Goal: Task Accomplishment & Management: Manage account settings

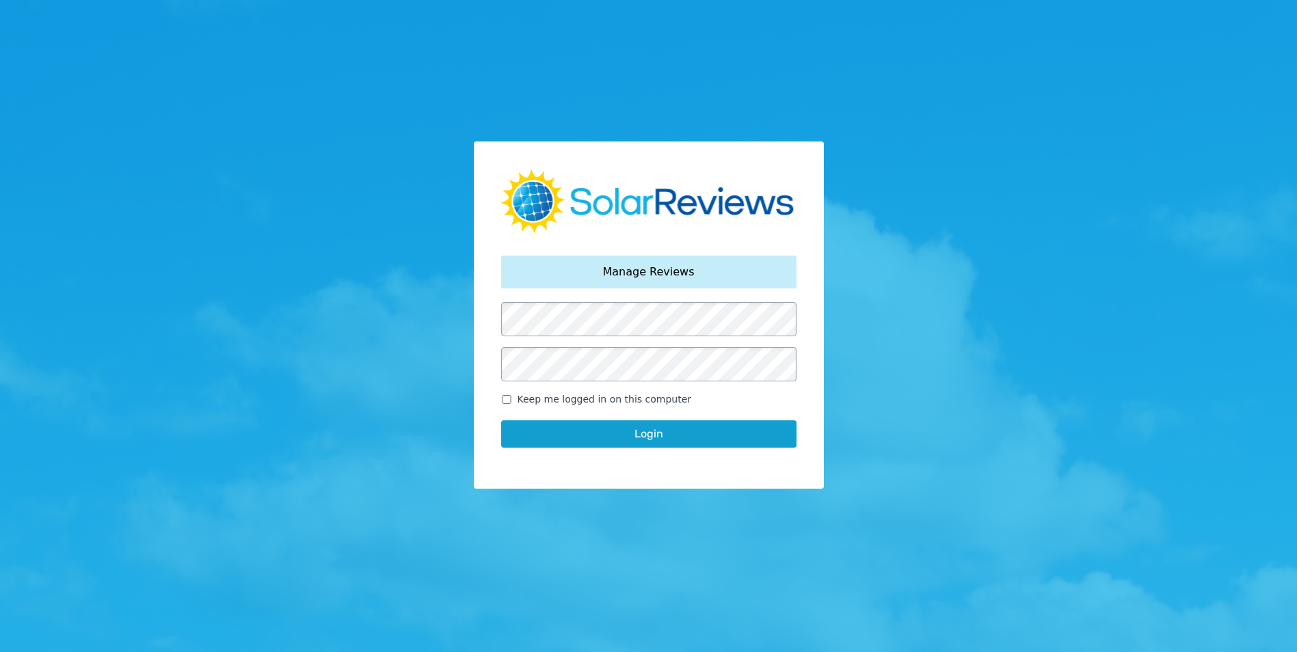
click at [696, 436] on button "Login" at bounding box center [648, 433] width 295 height 27
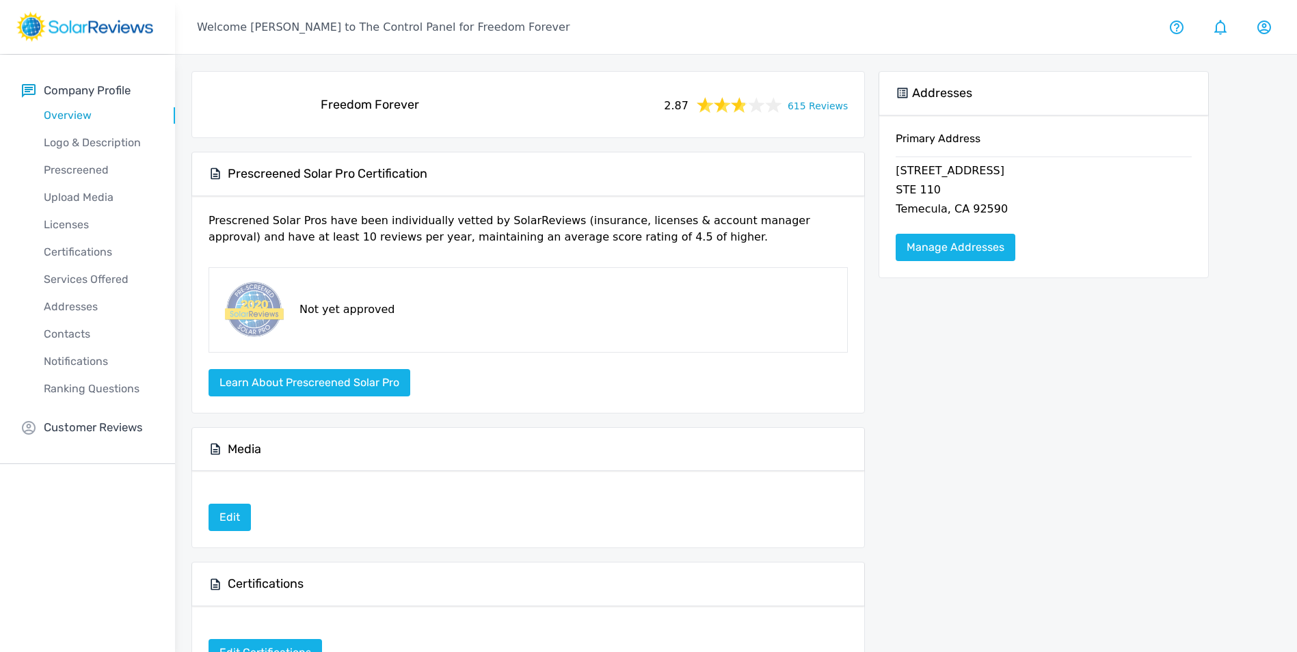
click at [817, 111] on link "615 Reviews" at bounding box center [818, 104] width 60 height 17
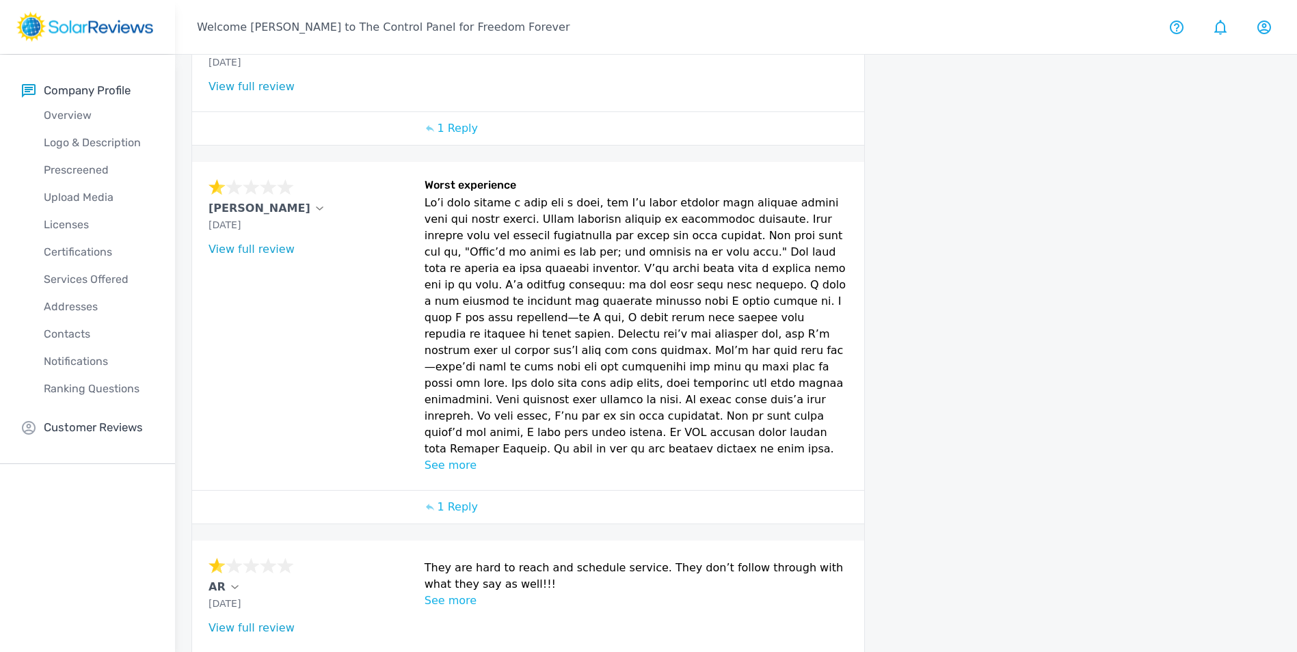
scroll to position [677, 0]
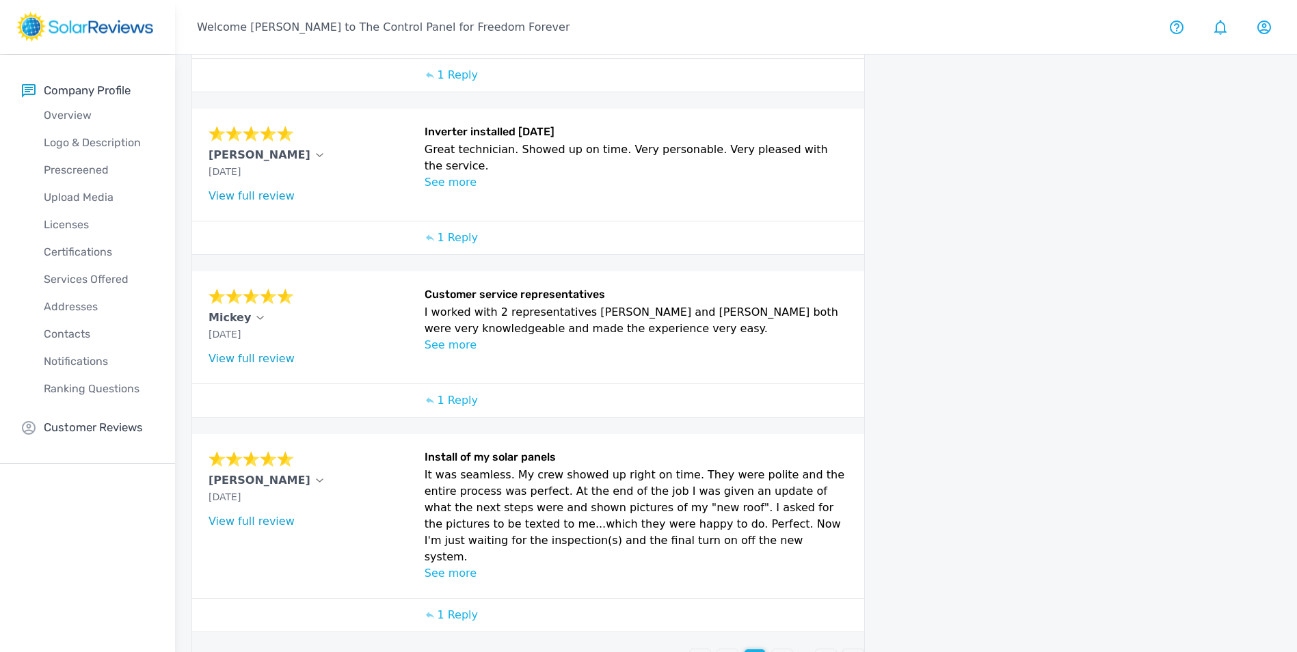
scroll to position [579, 0]
click at [725, 651] on p "2" at bounding box center [727, 659] width 7 height 16
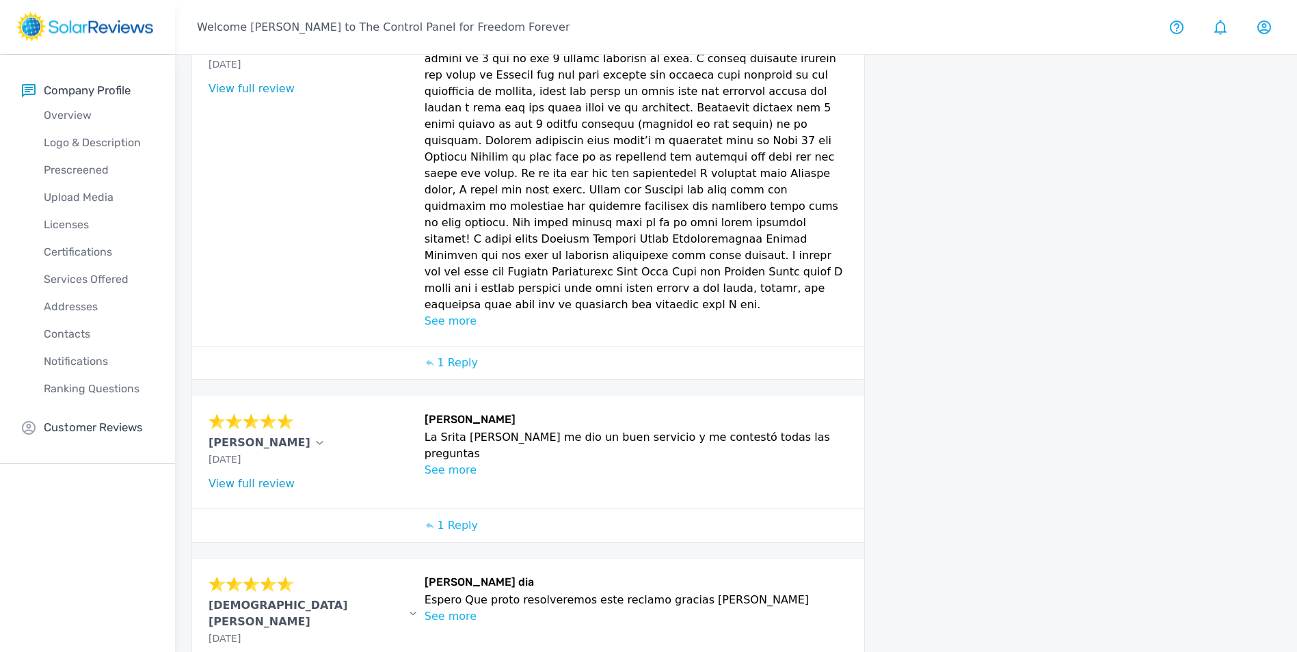
scroll to position [664, 0]
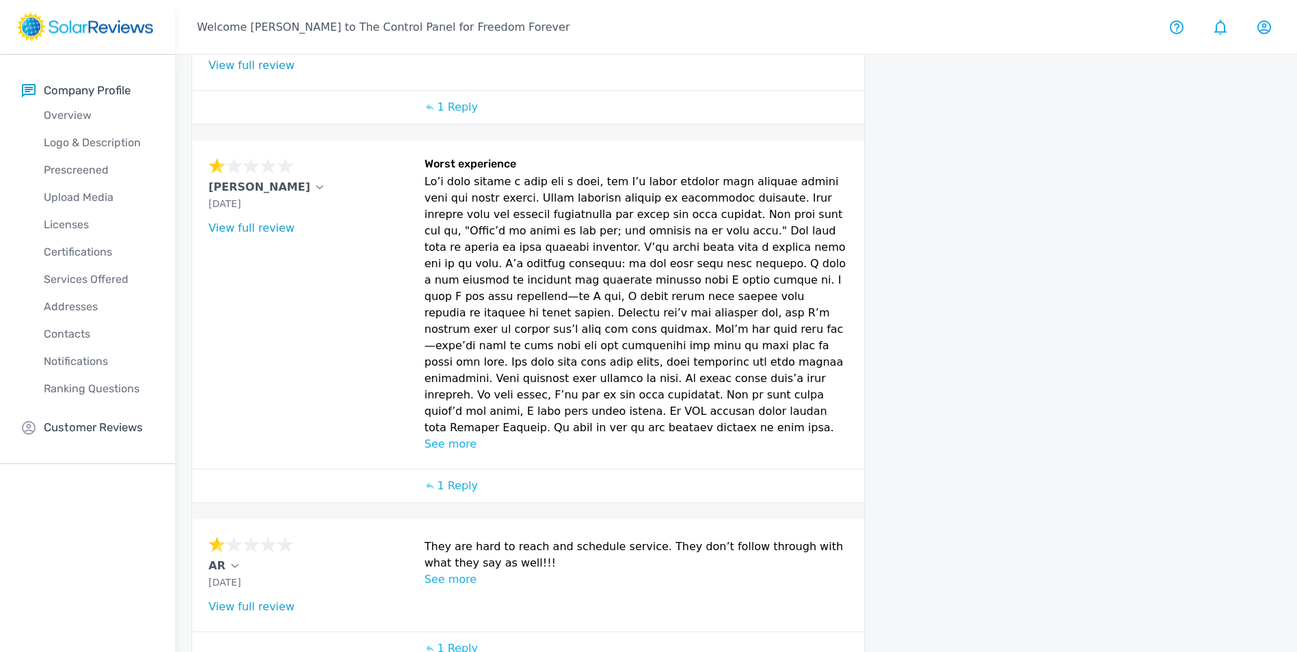
scroll to position [677, 0]
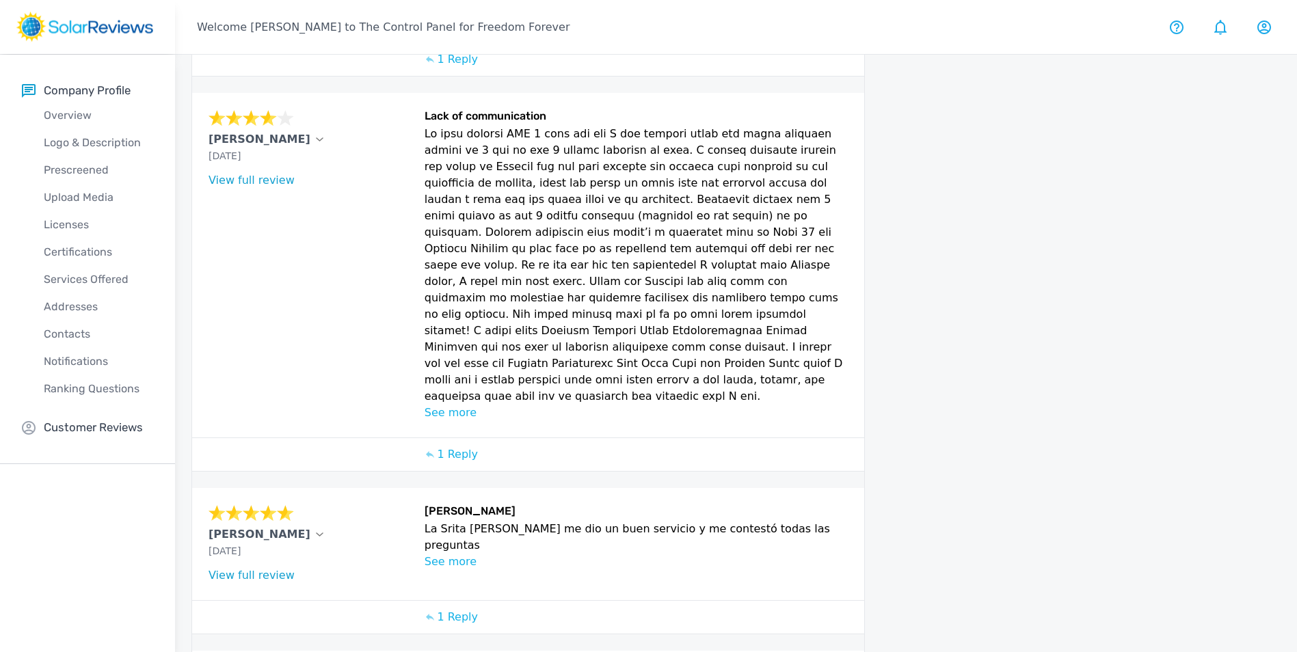
scroll to position [664, 0]
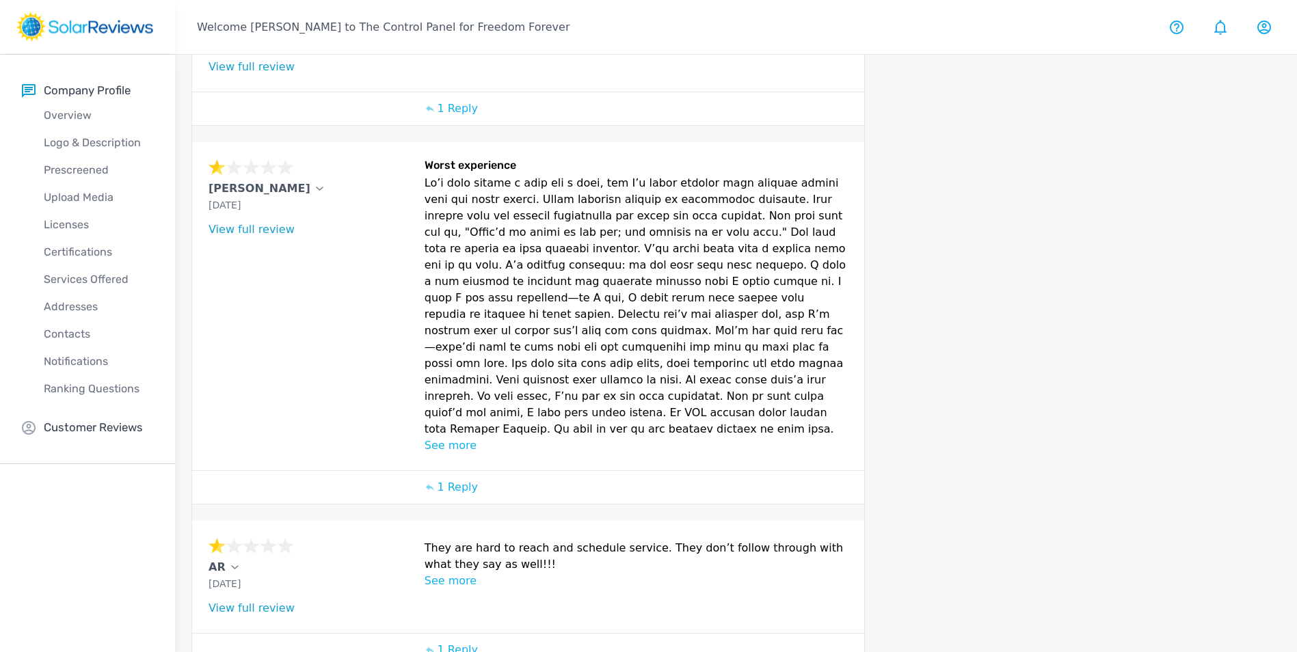
scroll to position [677, 0]
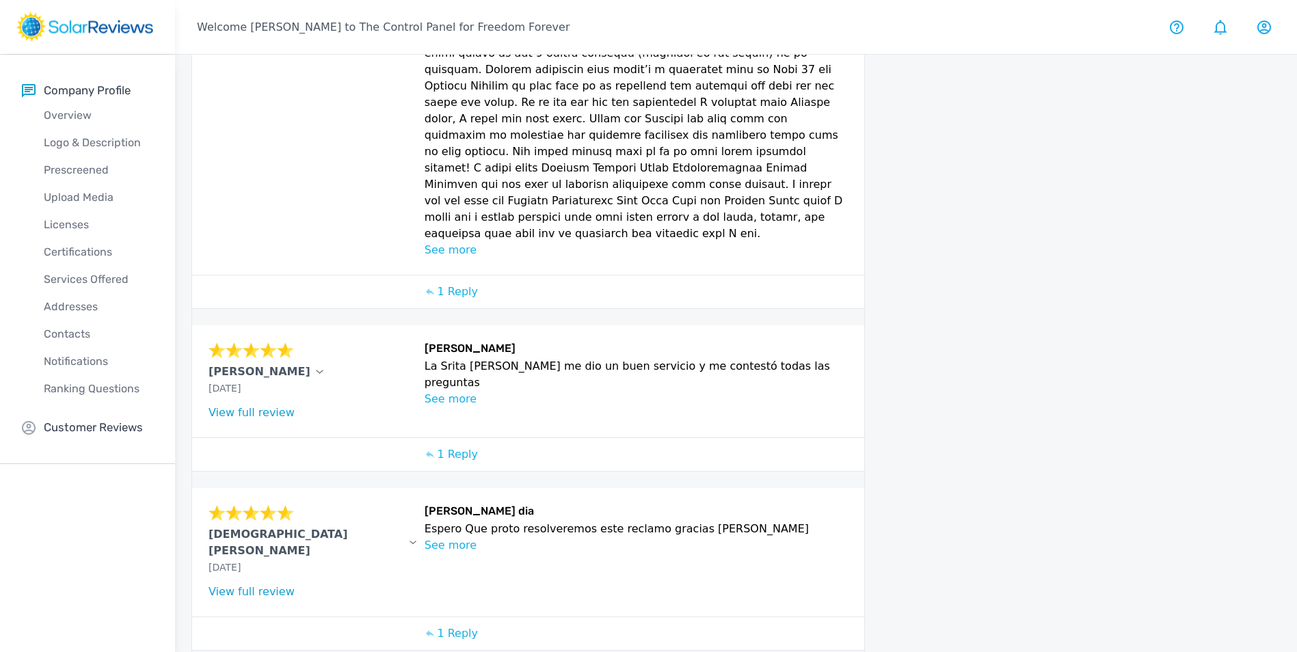
scroll to position [664, 0]
